Goal: Information Seeking & Learning: Learn about a topic

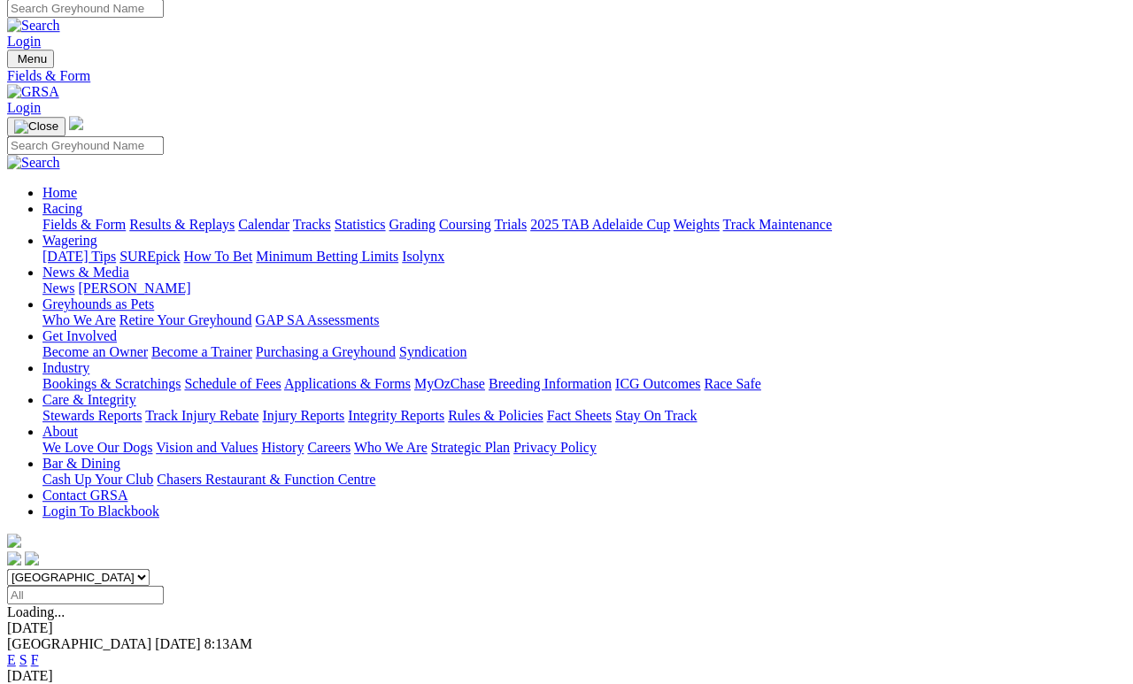
scroll to position [8, 0]
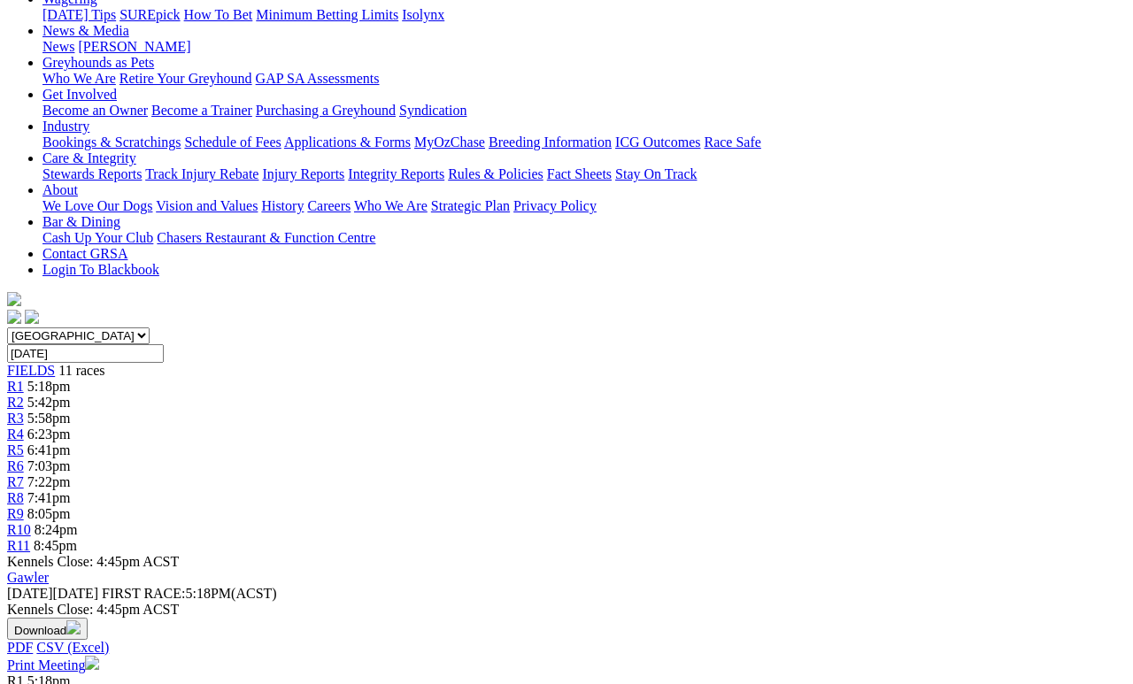
scroll to position [251, 0]
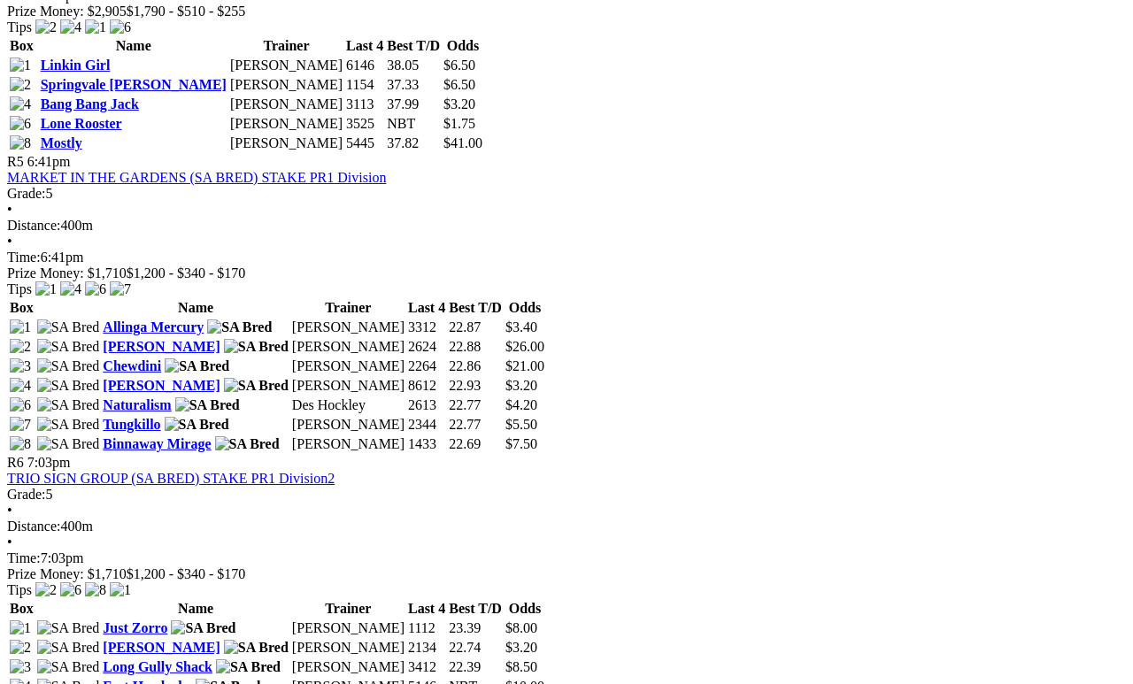
scroll to position [1819, 0]
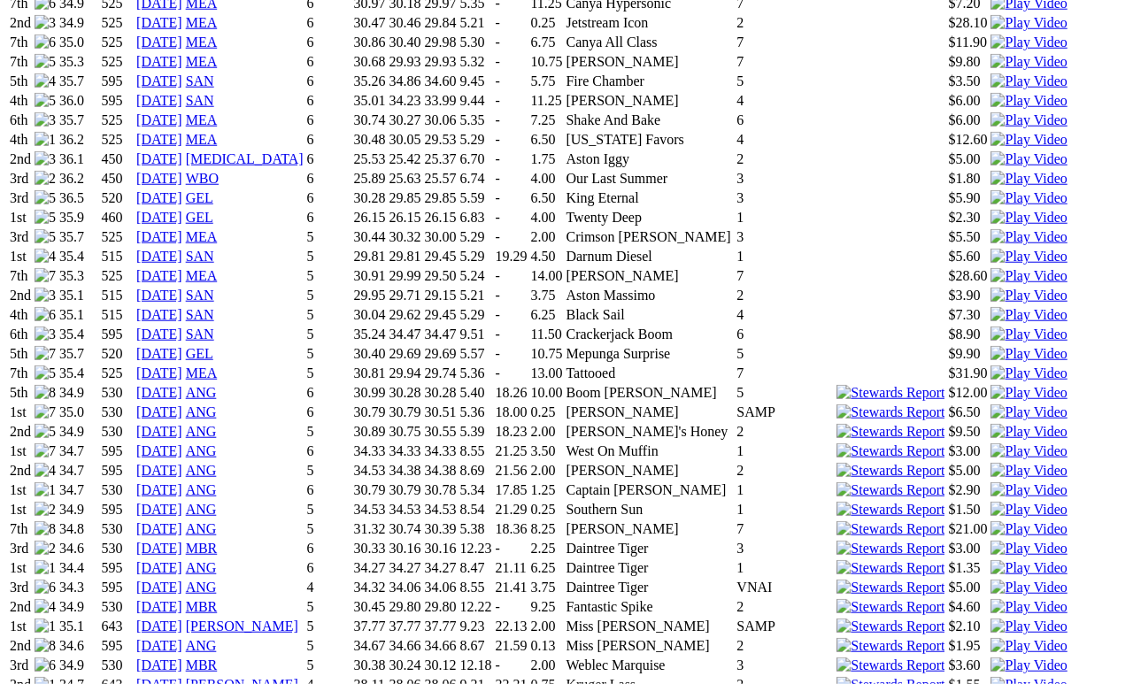
scroll to position [1572, 0]
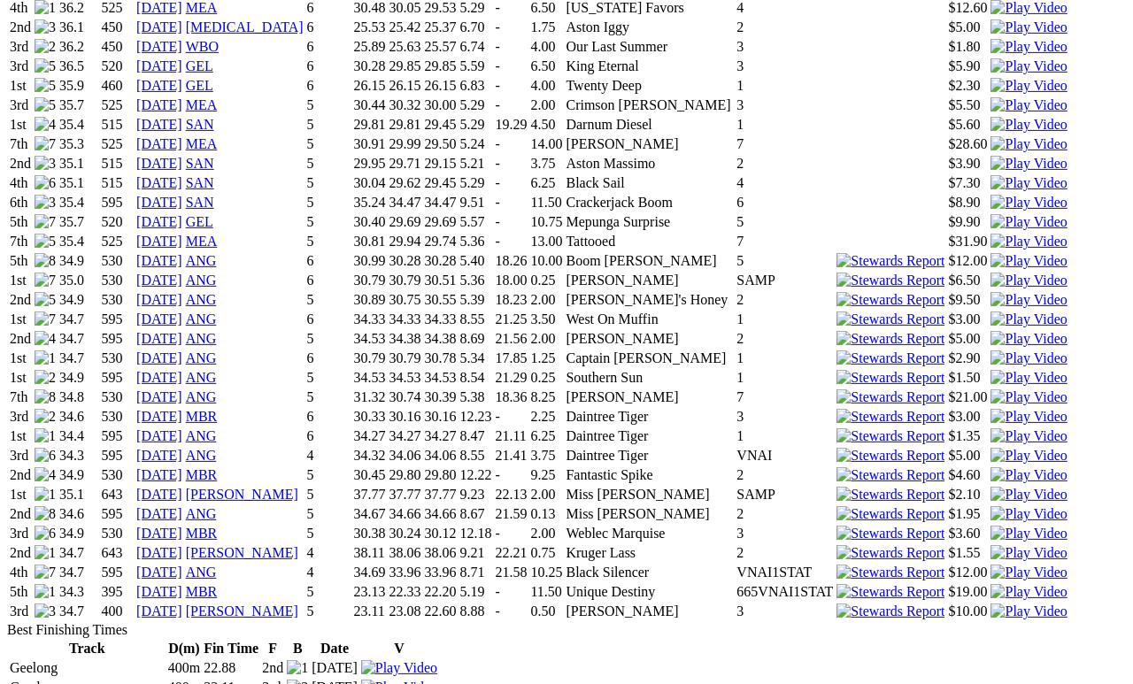
scroll to position [1711, 0]
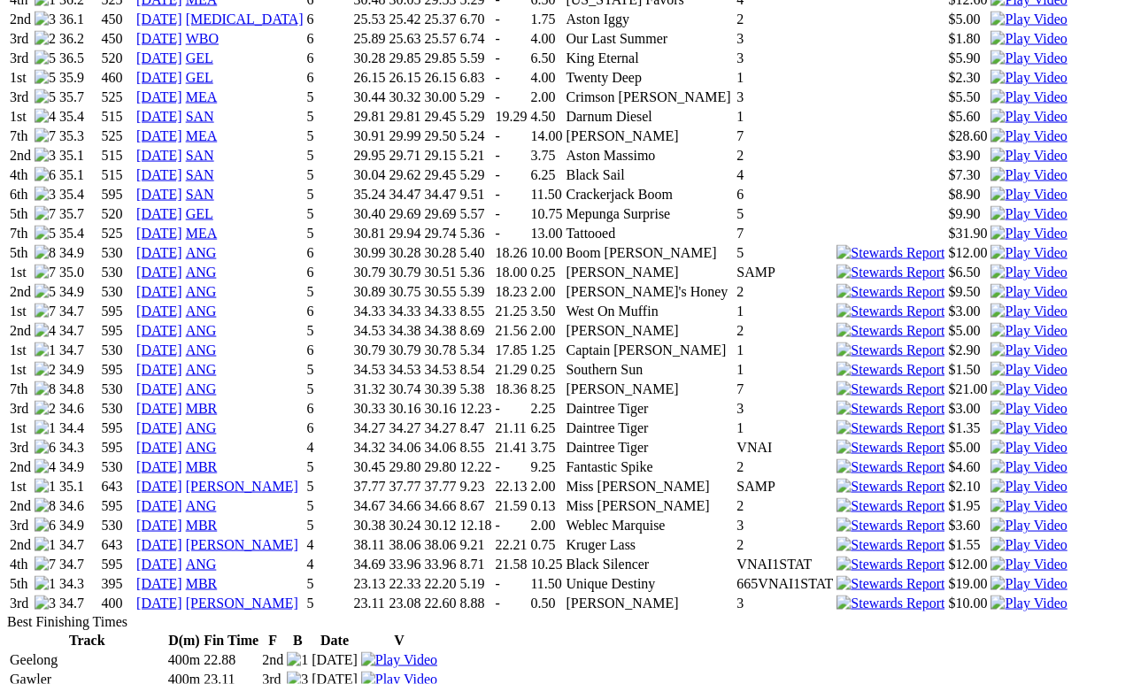
click at [991, 576] on img at bounding box center [1029, 584] width 76 height 16
click at [837, 575] on img at bounding box center [891, 583] width 108 height 16
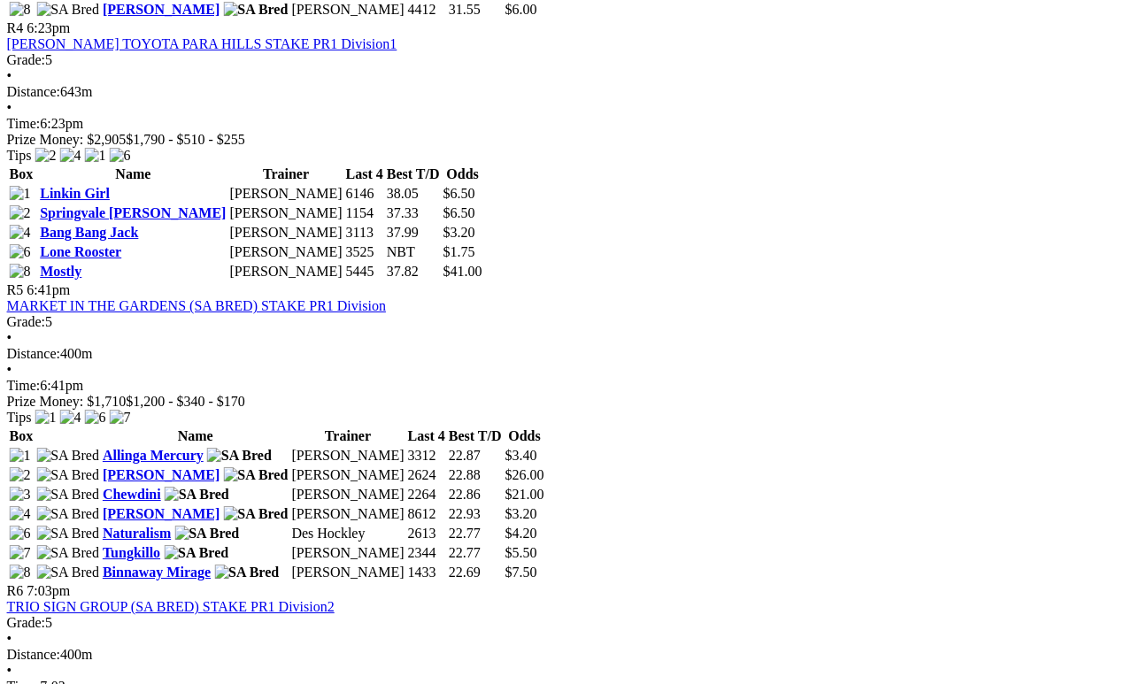
scroll to position [1679, 0]
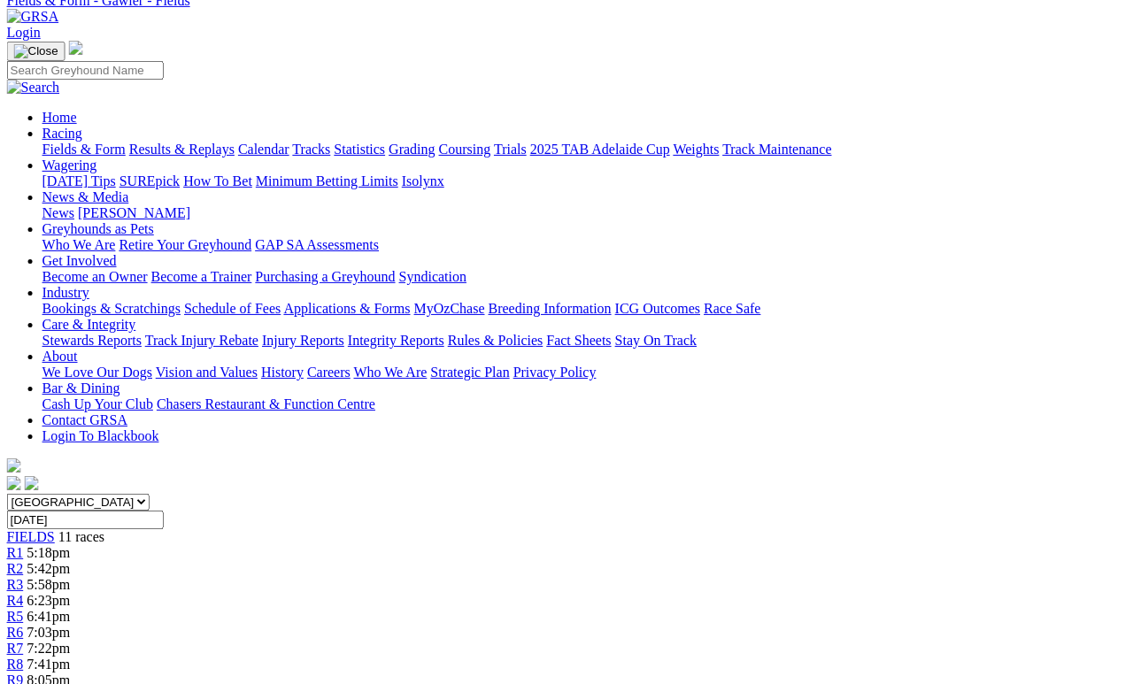
scroll to position [85, 0]
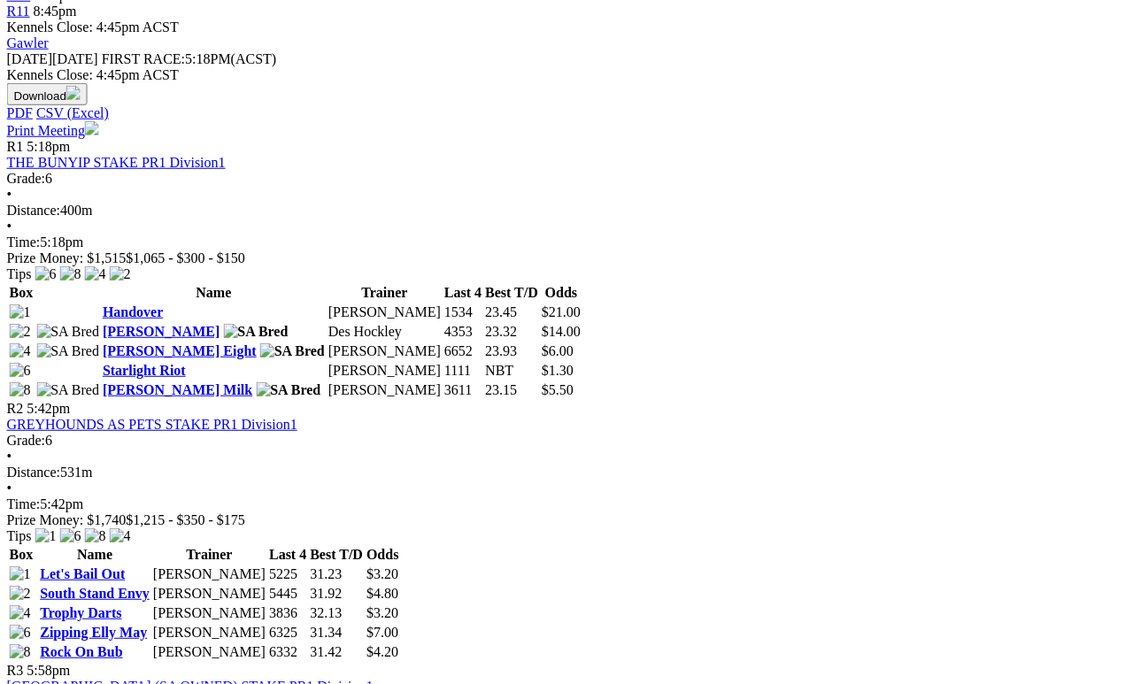
scroll to position [788, 0]
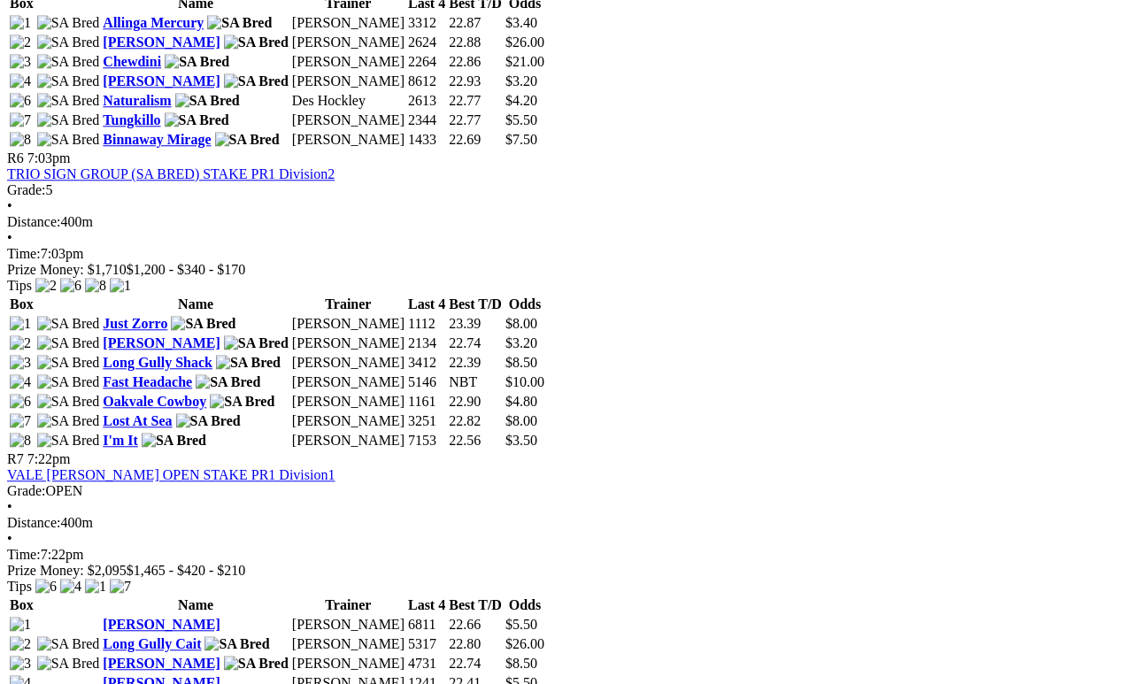
scroll to position [2122, 0]
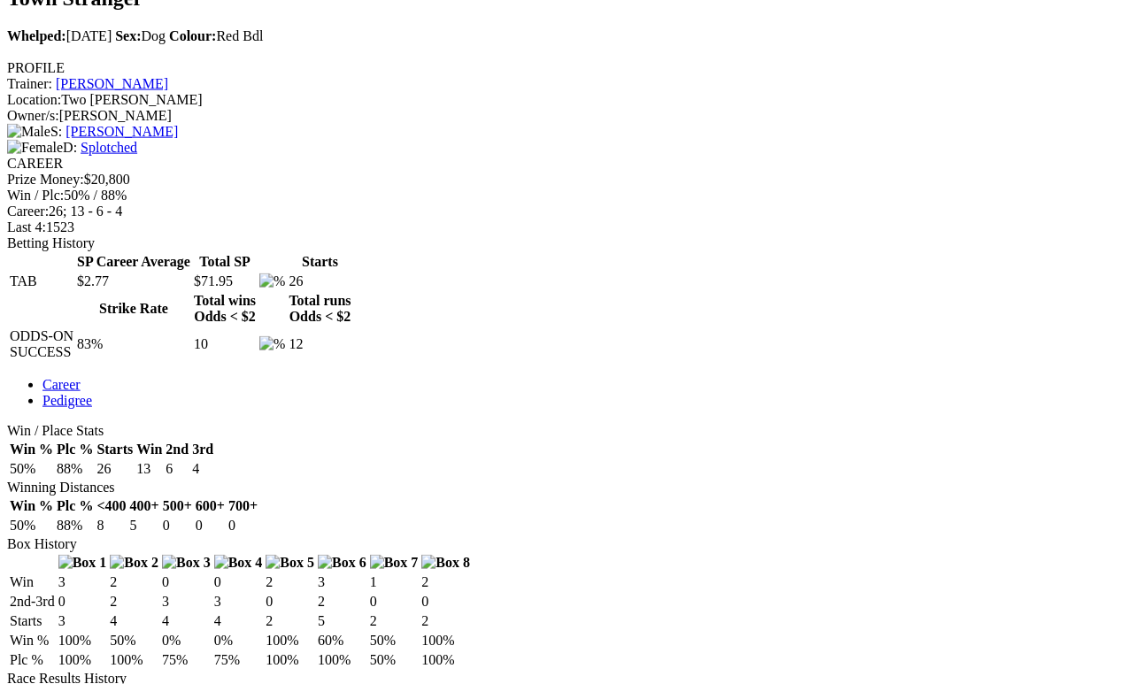
scroll to position [652, 0]
